Goal: Transaction & Acquisition: Purchase product/service

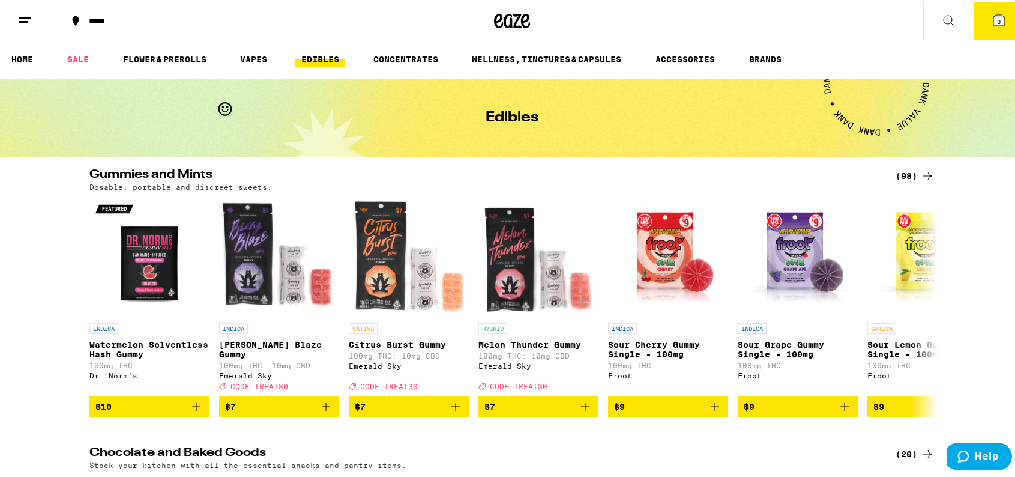
click at [941, 16] on icon at bounding box center [948, 18] width 14 height 14
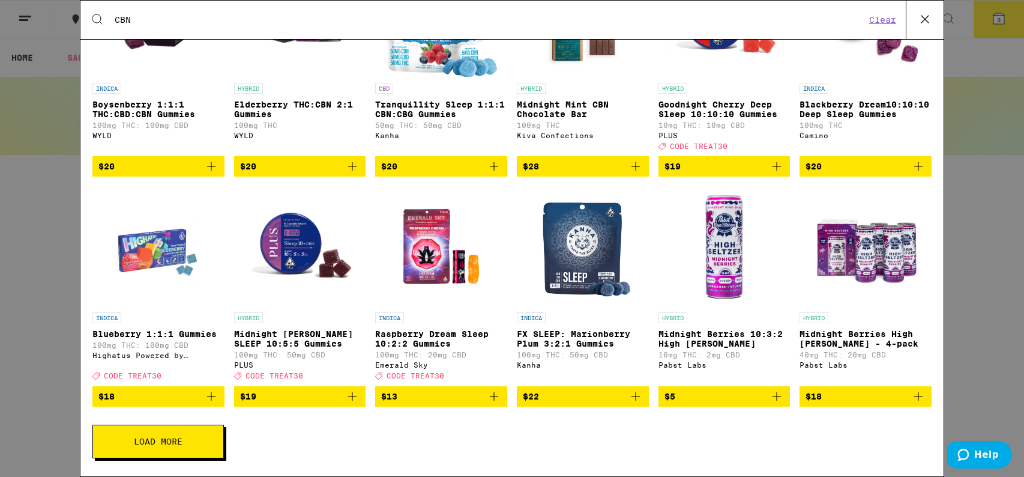
scroll to position [160, 0]
click at [629, 394] on icon "Add to bag" at bounding box center [635, 396] width 14 height 14
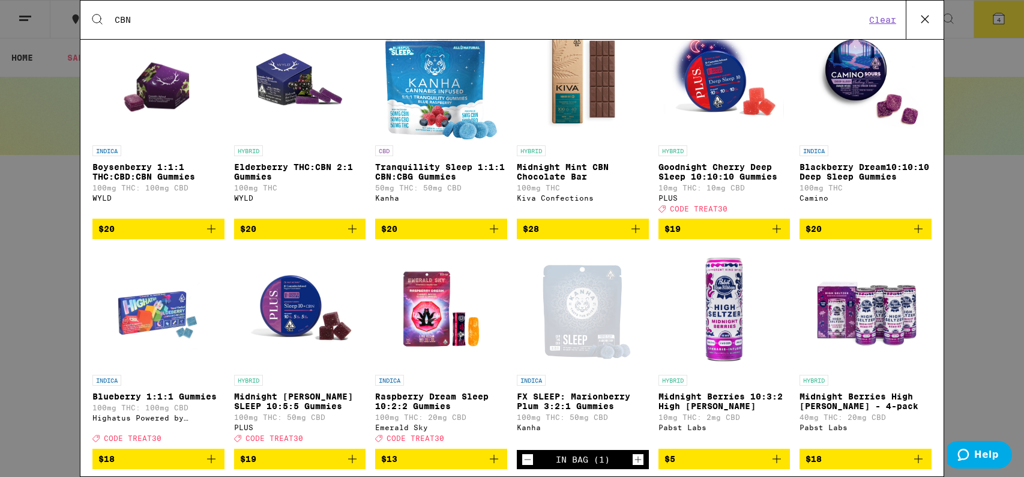
scroll to position [0, 0]
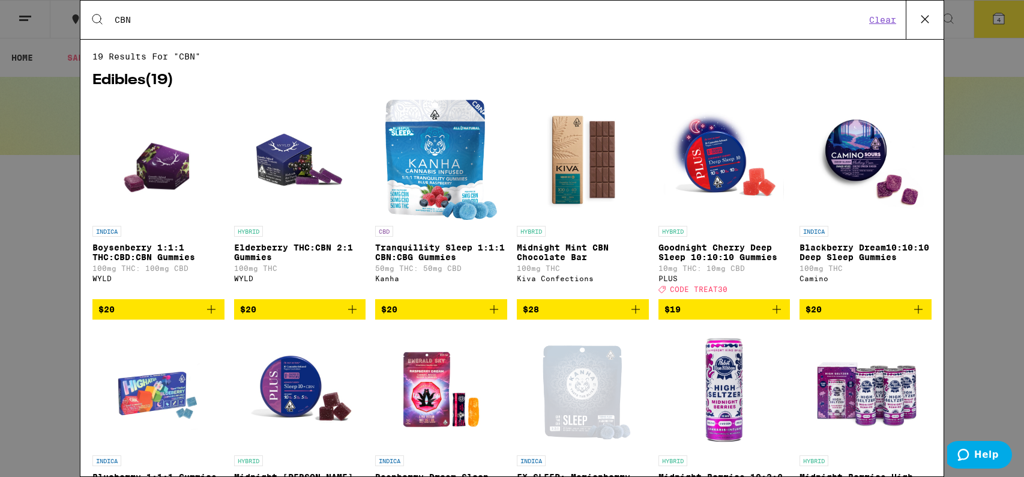
click at [769, 316] on icon "Add to bag" at bounding box center [776, 309] width 14 height 14
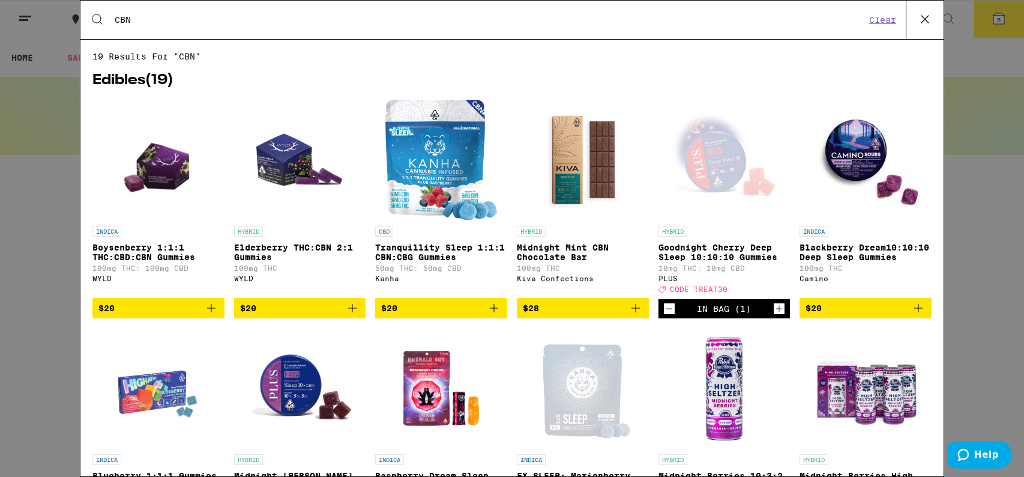
click at [911, 315] on icon "Add to bag" at bounding box center [918, 308] width 14 height 14
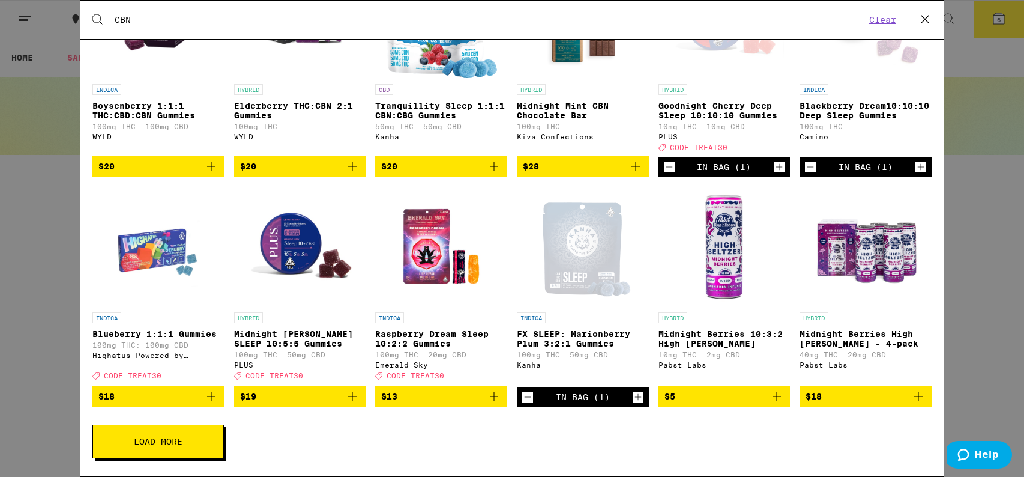
scroll to position [160, 0]
click at [152, 441] on span "Load More" at bounding box center [158, 441] width 49 height 8
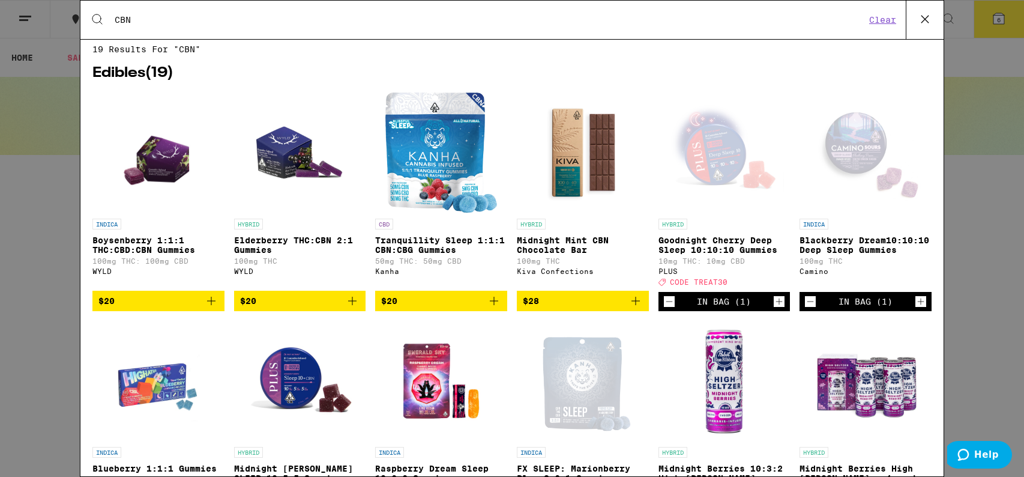
scroll to position [0, 0]
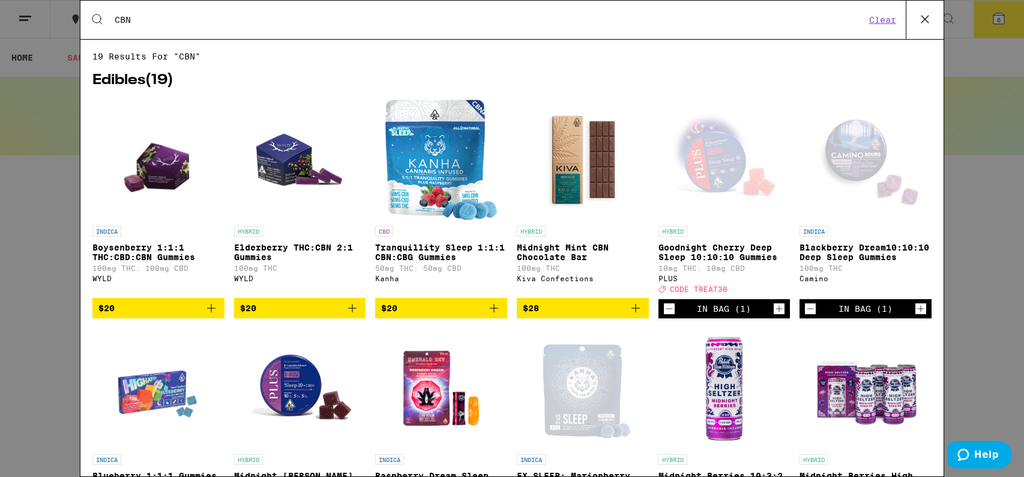
click at [216, 20] on input "CBN" at bounding box center [489, 19] width 751 height 11
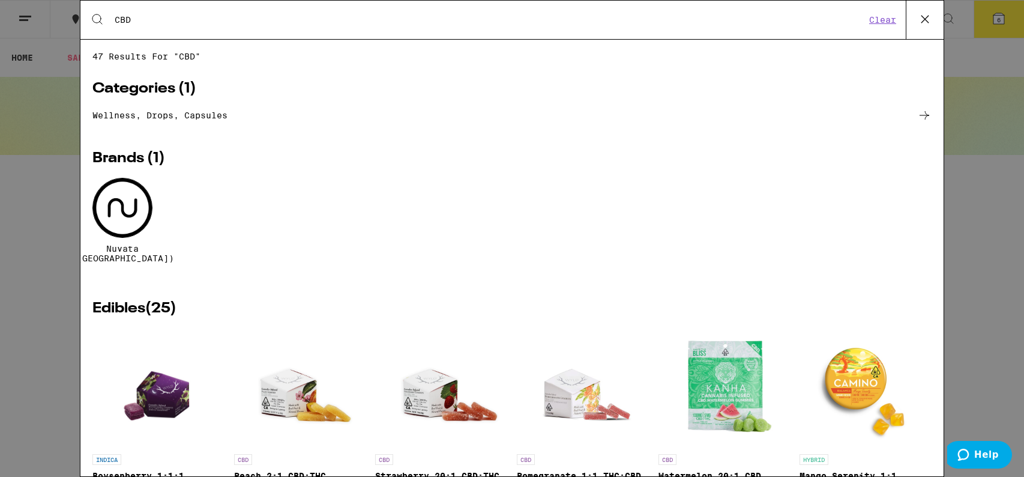
type input "CBD"
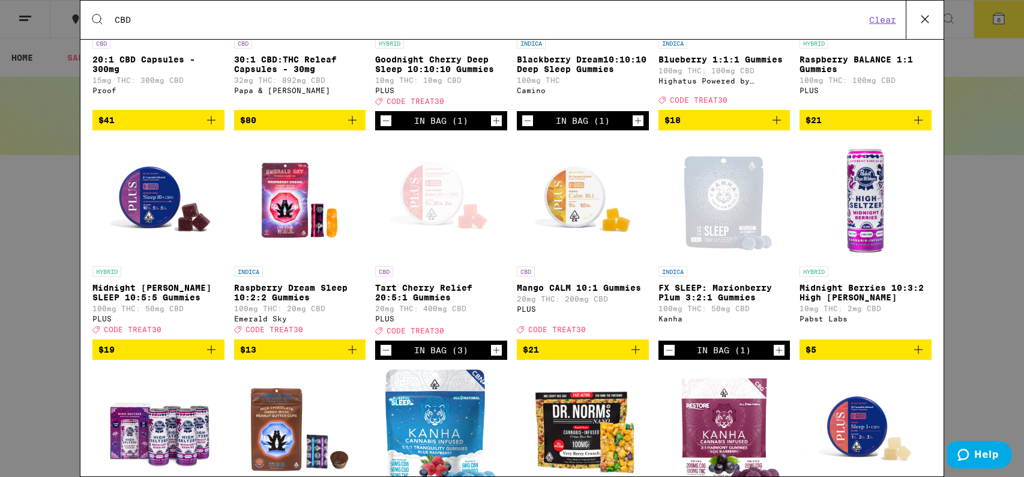
scroll to position [548, 0]
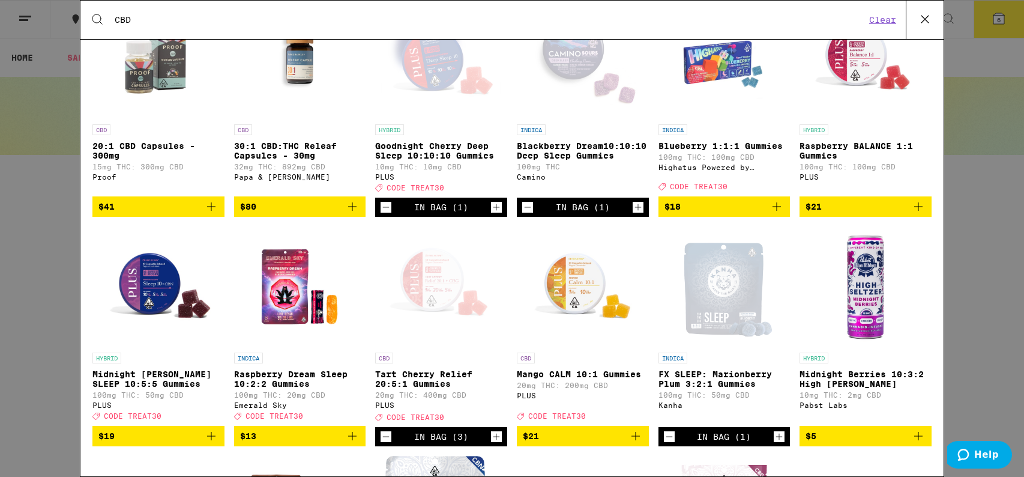
click at [979, 55] on div "Search for Products CBD Clear 47 results for "CBD" Categories ( 1 ) Wellness, d…" at bounding box center [512, 238] width 1024 height 477
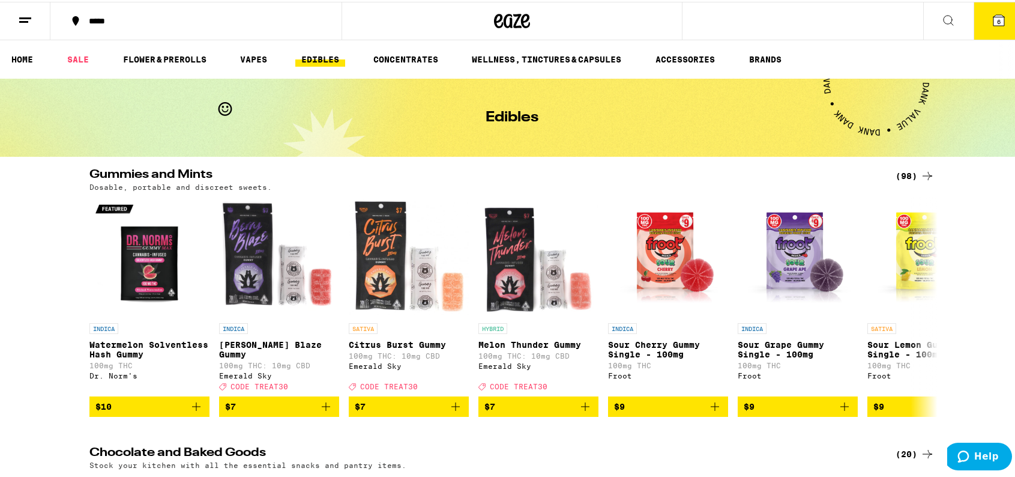
click at [993, 14] on icon at bounding box center [998, 18] width 11 height 11
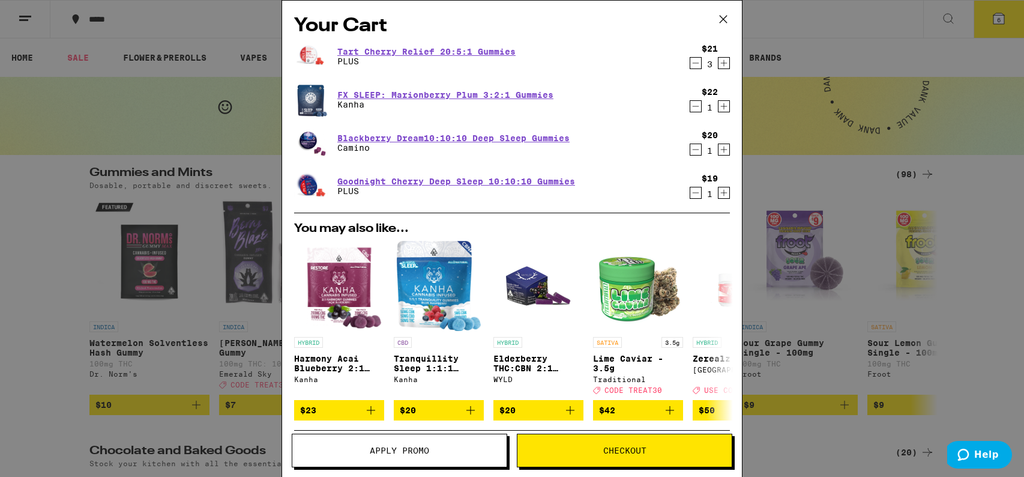
click at [849, 44] on div "Your Cart Tart Cherry Relief 20:5:1 Gummies PLUS $21 3 FX SLEEP: Marionberry Pl…" at bounding box center [512, 238] width 1024 height 477
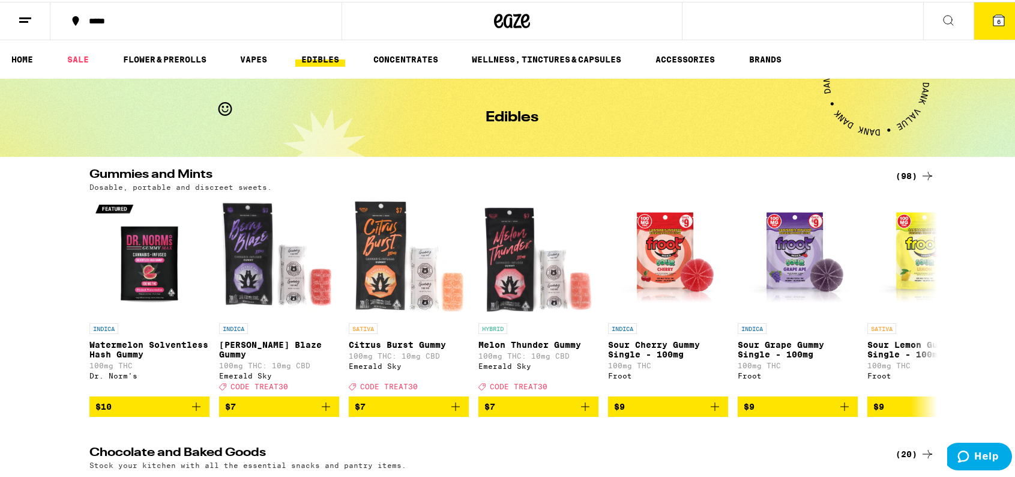
click at [746, 17] on div "***** 6" at bounding box center [512, 19] width 1024 height 38
click at [941, 15] on icon at bounding box center [948, 18] width 14 height 14
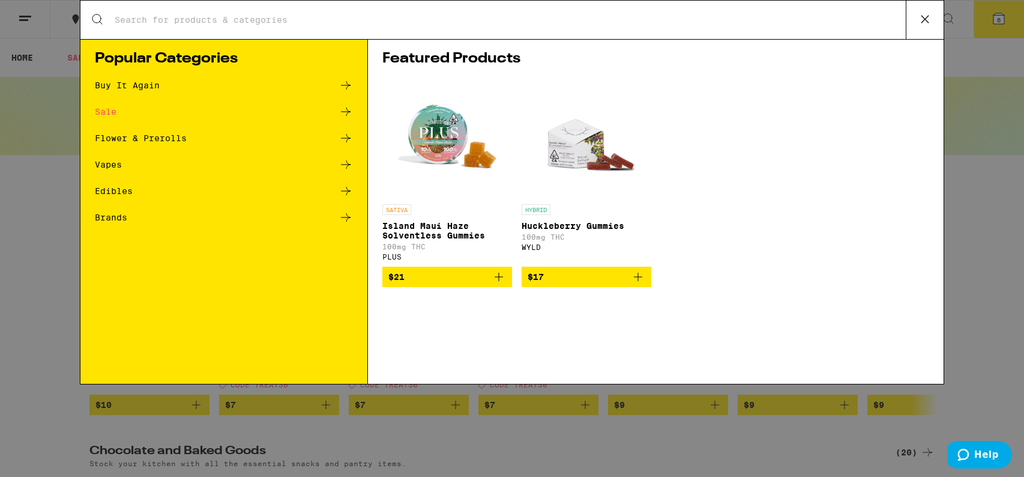
click at [310, 20] on input "Search for Products" at bounding box center [510, 19] width 792 height 11
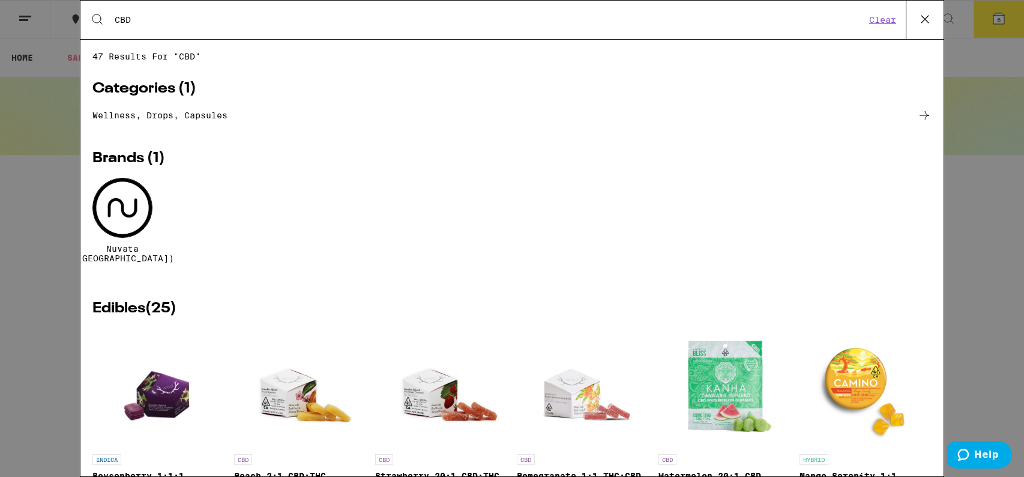
type input "CBD"
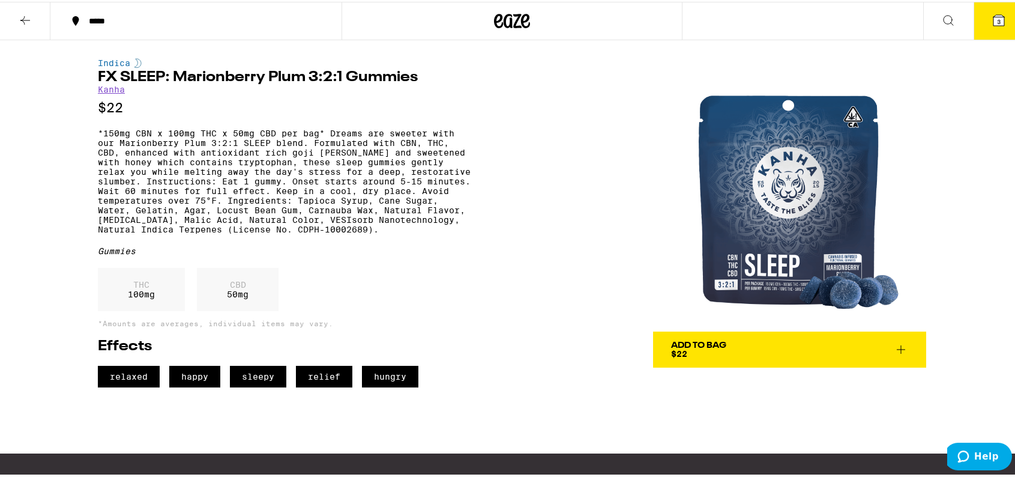
click at [765, 253] on img at bounding box center [789, 192] width 273 height 273
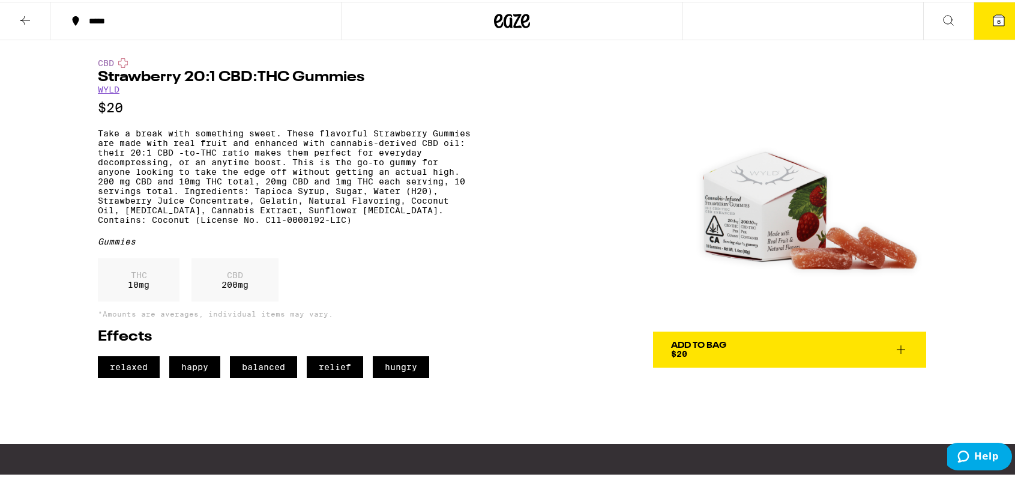
click at [895, 346] on icon at bounding box center [901, 347] width 14 height 14
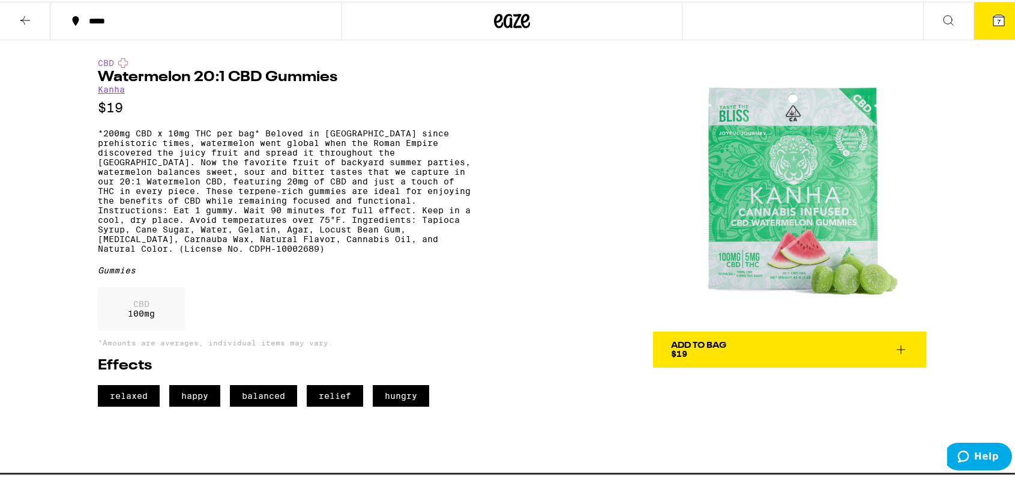
click at [897, 346] on icon at bounding box center [901, 347] width 8 height 8
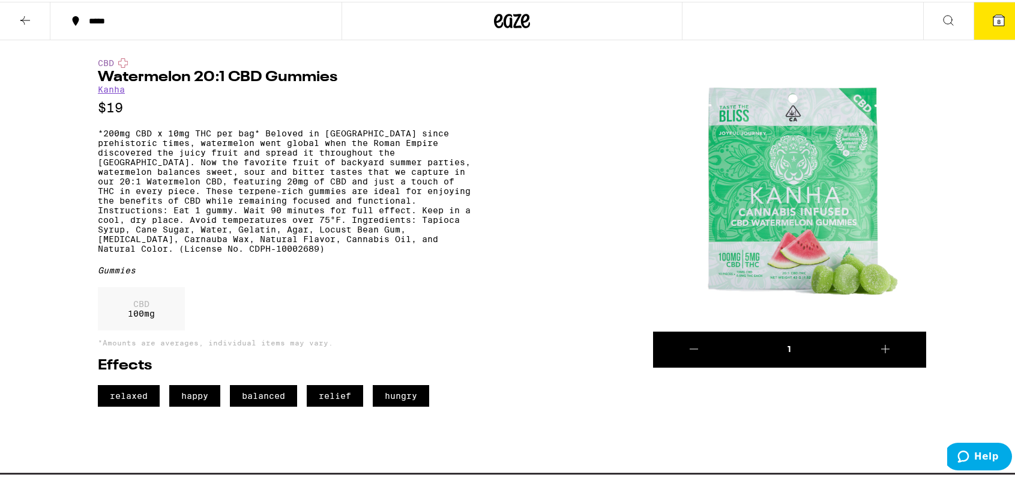
click at [997, 18] on span "8" at bounding box center [999, 19] width 4 height 7
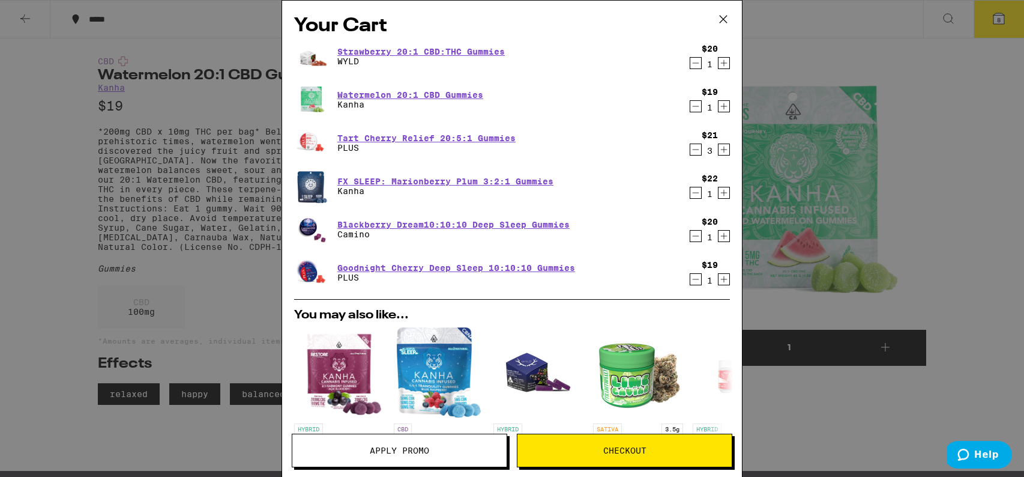
click at [690, 147] on icon "Decrement" at bounding box center [695, 149] width 11 height 14
click at [690, 148] on icon "Decrement" at bounding box center [695, 149] width 11 height 14
click at [723, 18] on icon at bounding box center [723, 19] width 18 height 18
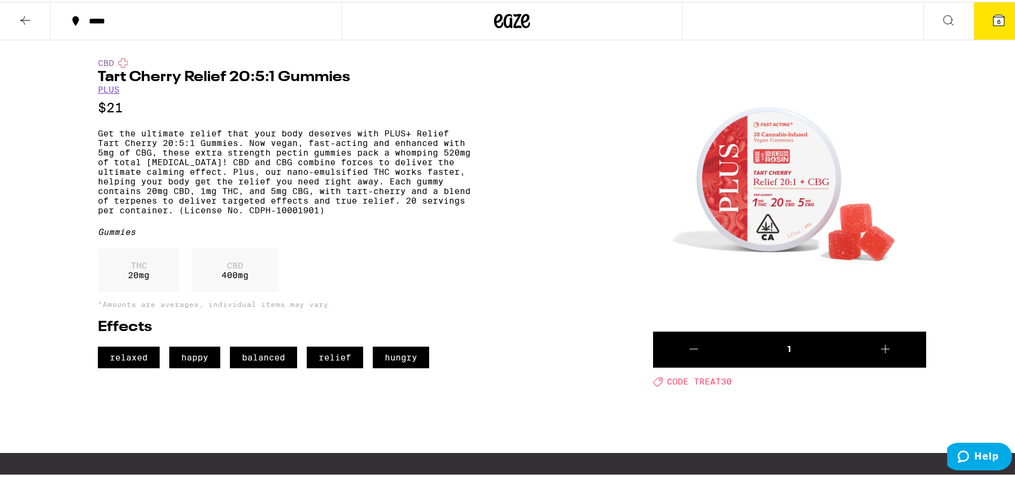
click at [997, 18] on span "6" at bounding box center [999, 19] width 4 height 7
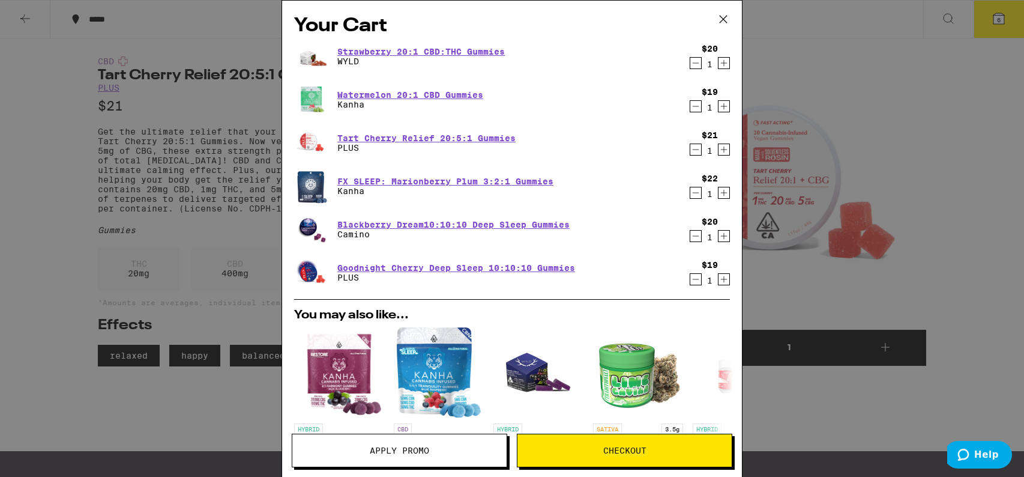
click at [690, 106] on icon "Decrement" at bounding box center [695, 106] width 11 height 14
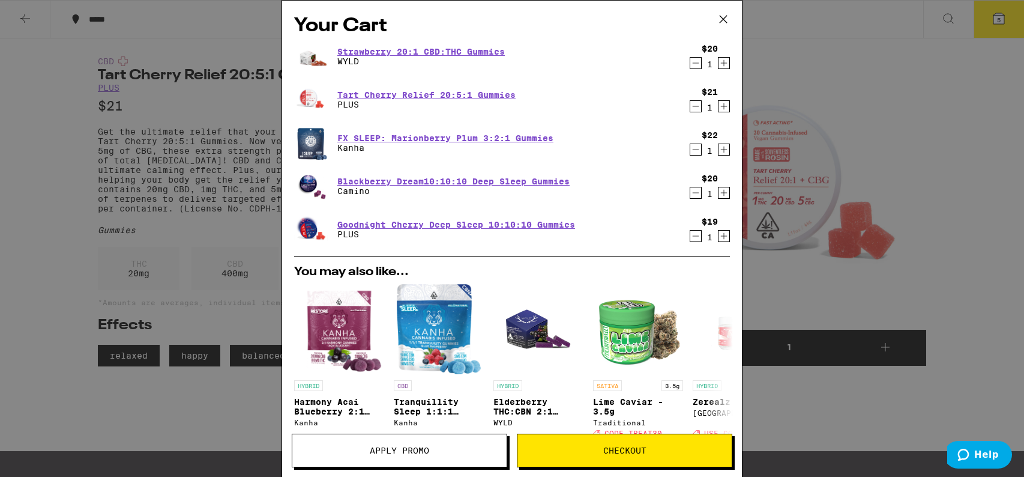
click at [690, 62] on icon "Decrement" at bounding box center [695, 63] width 11 height 14
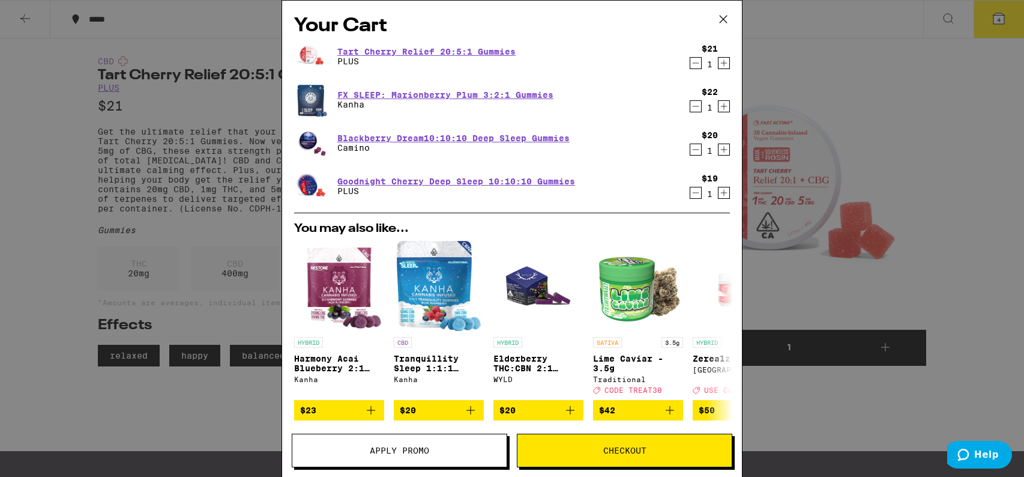
click at [721, 62] on icon "Increment" at bounding box center [724, 63] width 7 height 7
click at [977, 120] on div "Your Cart Tart Cherry Relief 20:5:1 Gummies PLUS $21 2 FX SLEEP: Marionberry Pl…" at bounding box center [512, 238] width 1024 height 477
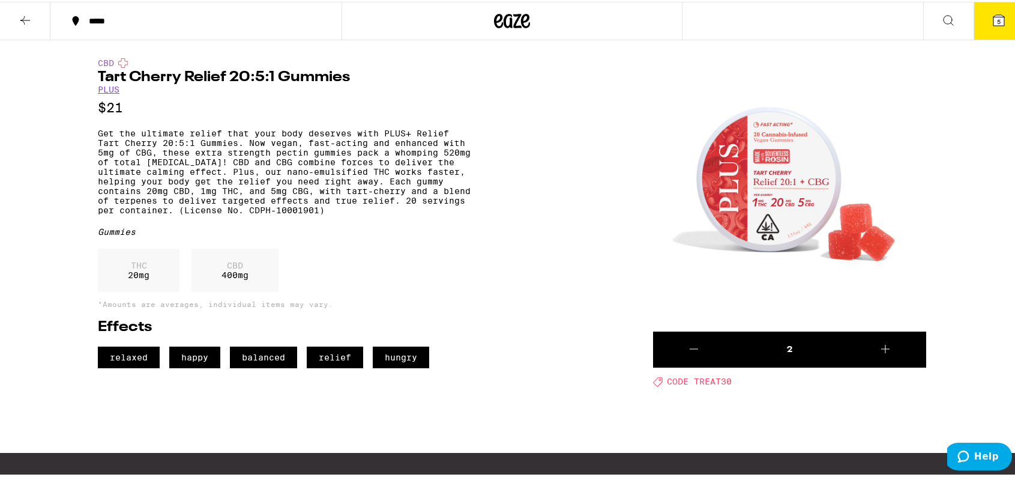
click at [993, 19] on icon at bounding box center [998, 18] width 11 height 11
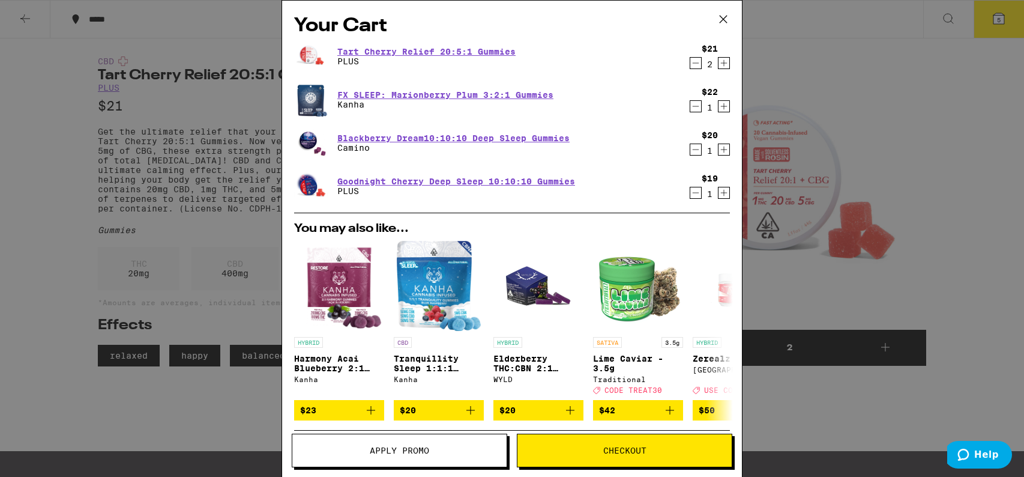
click at [690, 151] on icon "Decrement" at bounding box center [695, 149] width 11 height 14
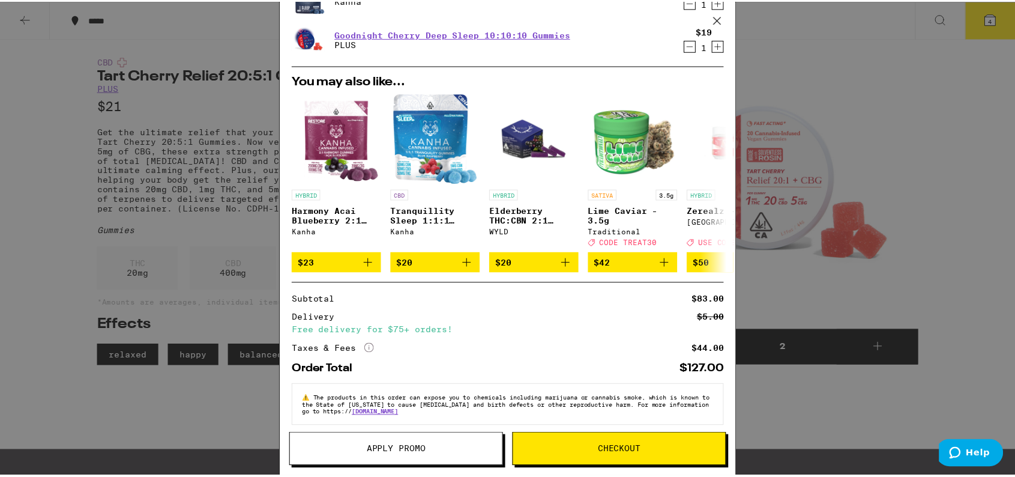
scroll to position [121, 0]
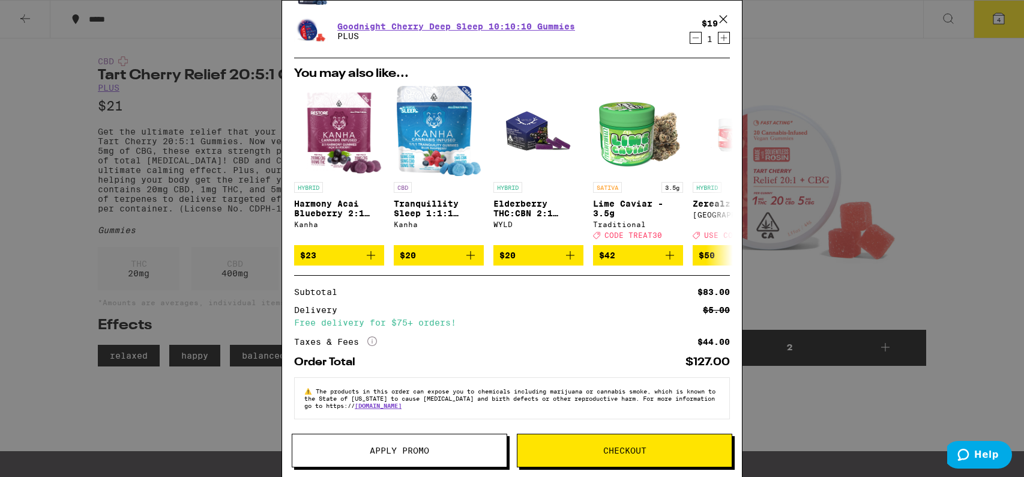
click at [641, 451] on span "Checkout" at bounding box center [624, 450] width 43 height 8
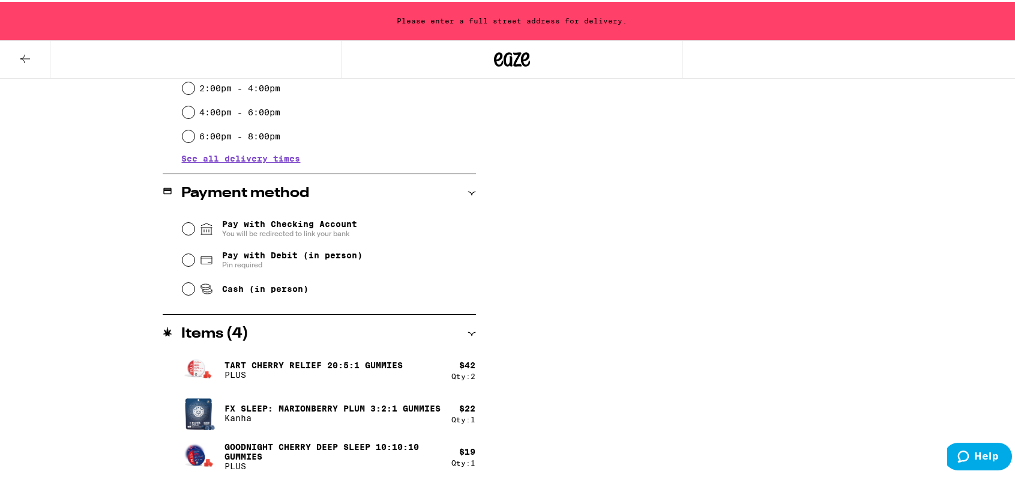
scroll to position [409, 0]
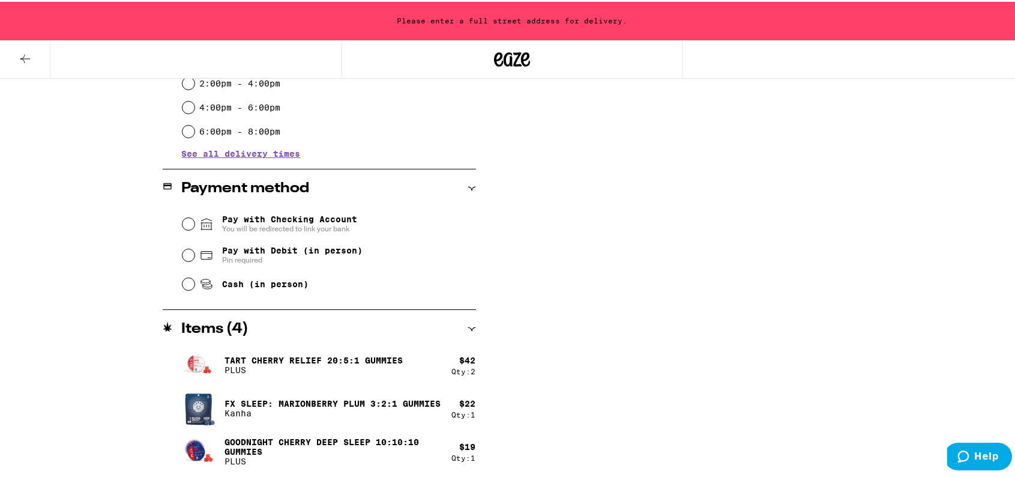
click at [654, 348] on div "Subtotal $83.00 Delivery $5.00 Free delivery for $75+ orders! Taxes & Fees More…" at bounding box center [742, 126] width 240 height 702
click at [183, 286] on input "Cash (in person)" at bounding box center [188, 282] width 12 height 12
radio input "true"
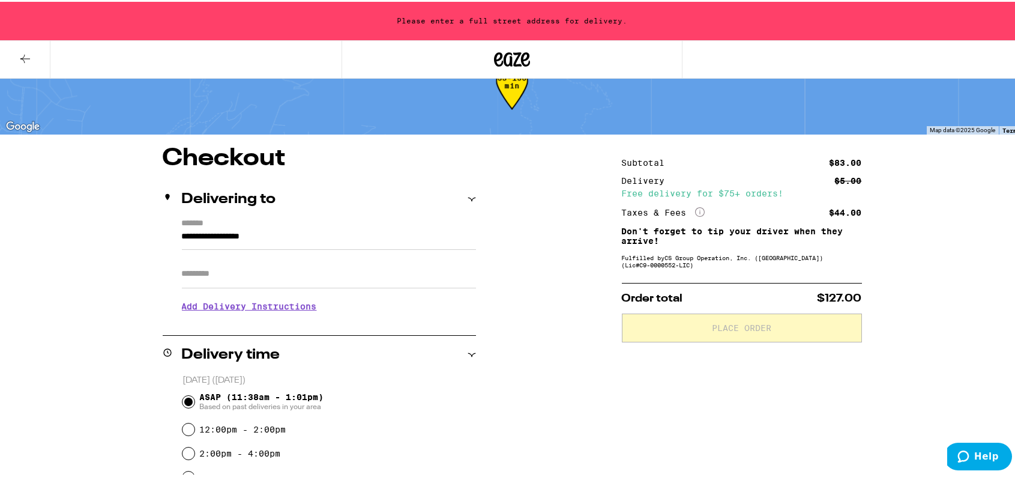
scroll to position [0, 0]
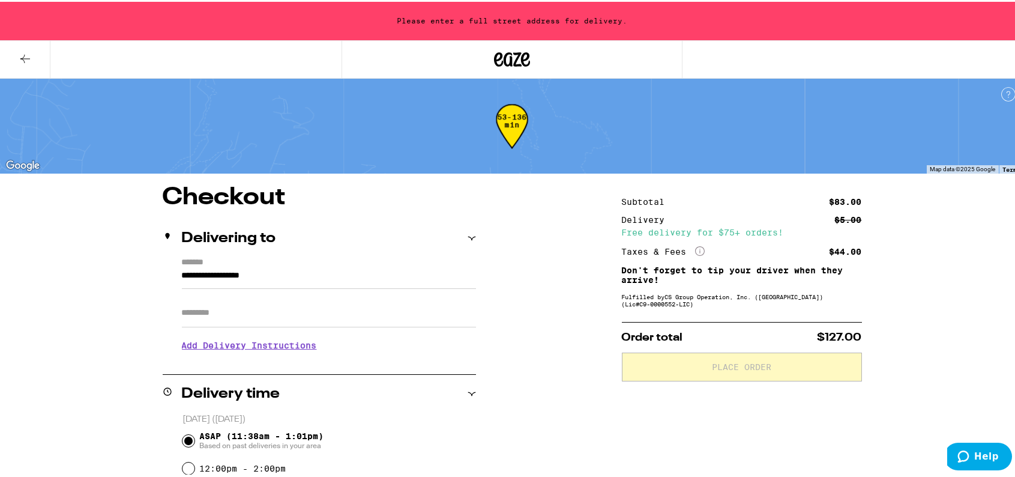
click at [468, 236] on icon at bounding box center [472, 236] width 8 height 8
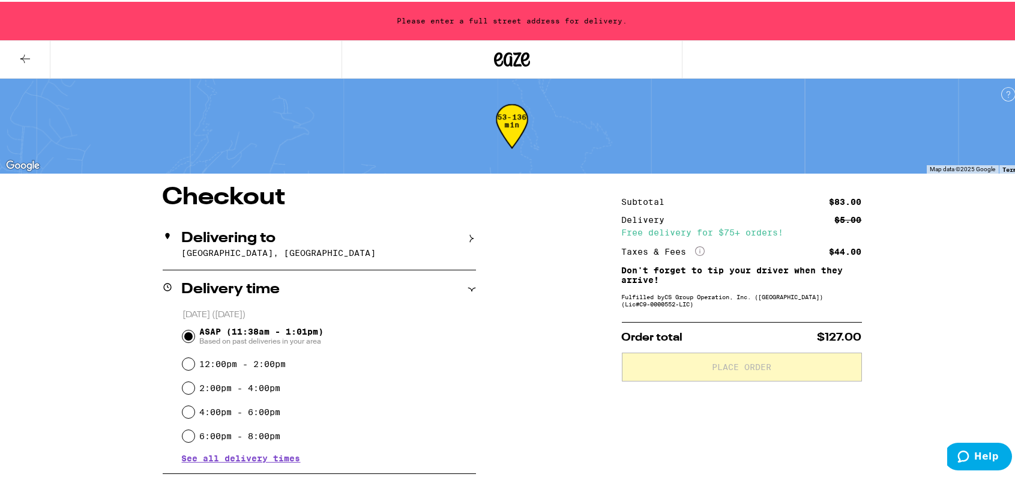
click at [468, 236] on icon at bounding box center [472, 236] width 8 height 8
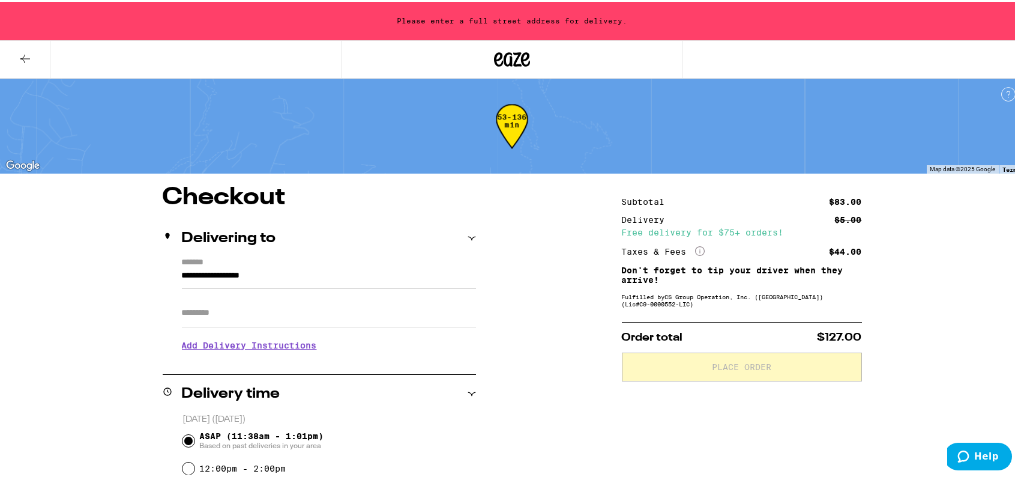
click at [182, 274] on input "**********" at bounding box center [329, 276] width 294 height 20
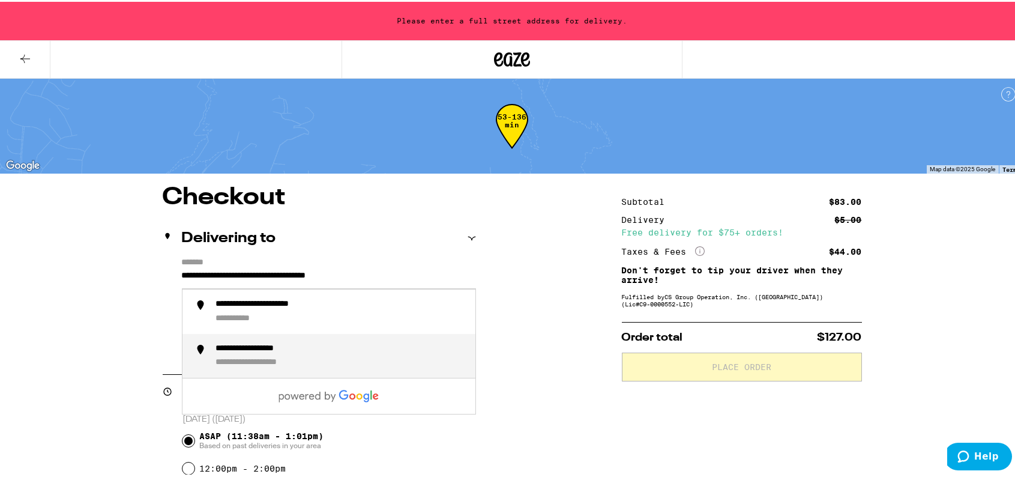
click at [272, 352] on div "**********" at bounding box center [267, 346] width 103 height 11
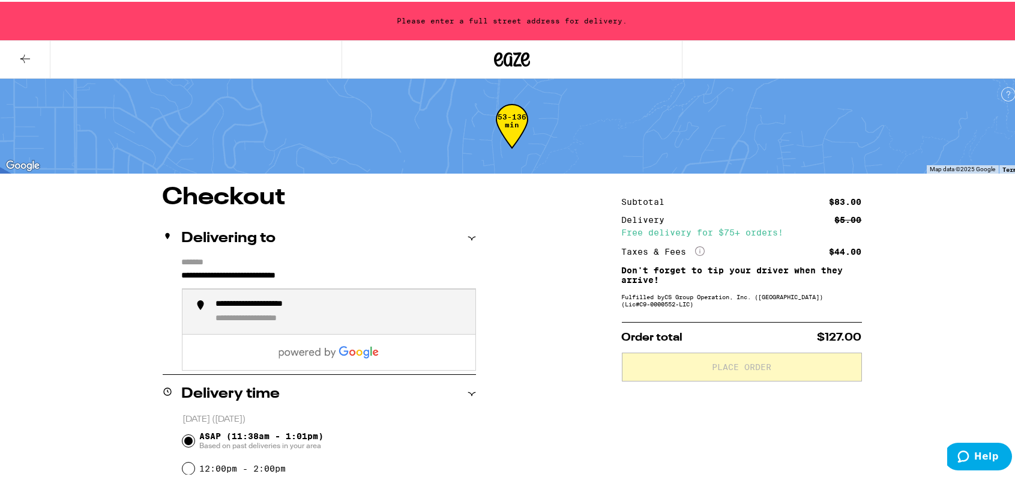
click at [182, 275] on input "**********" at bounding box center [329, 276] width 294 height 20
click at [265, 304] on div "**********" at bounding box center [275, 302] width 119 height 11
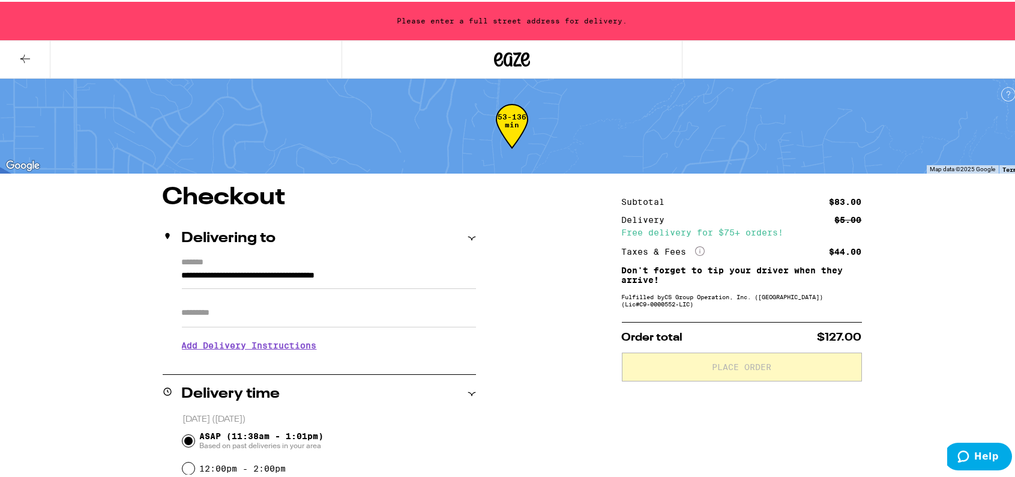
type input "**********"
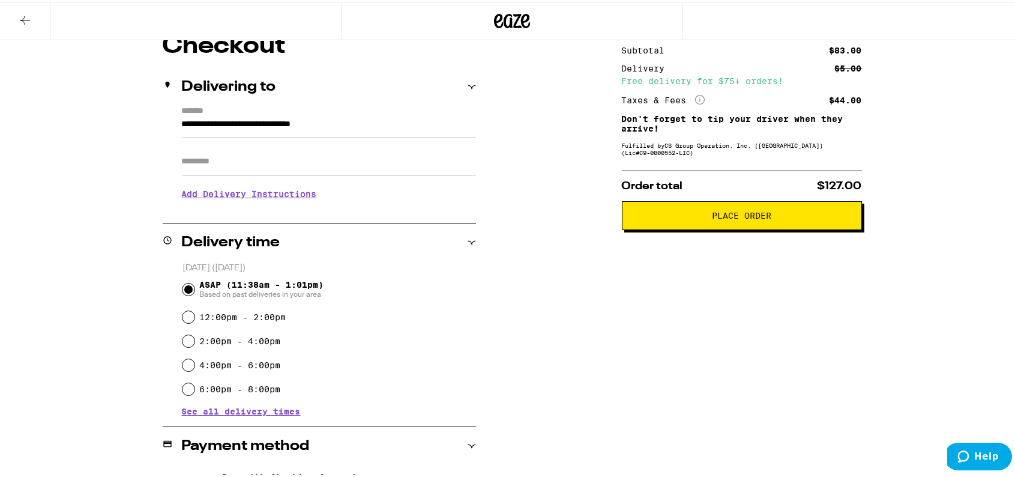
scroll to position [120, 0]
